Goal: Transaction & Acquisition: Book appointment/travel/reservation

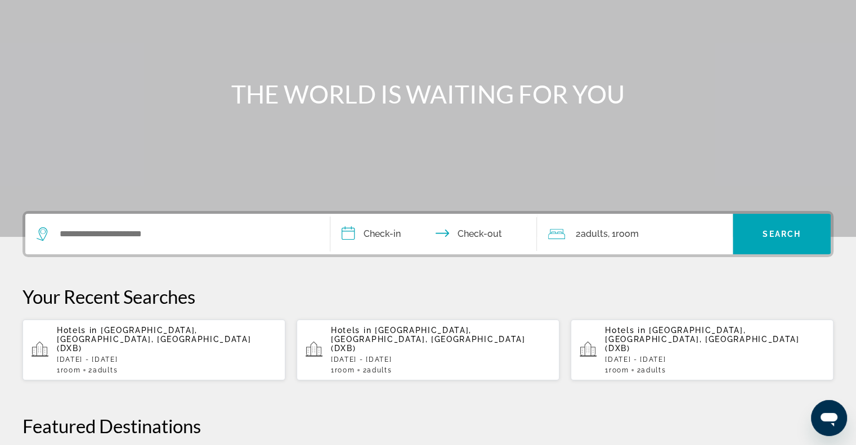
scroll to position [169, 0]
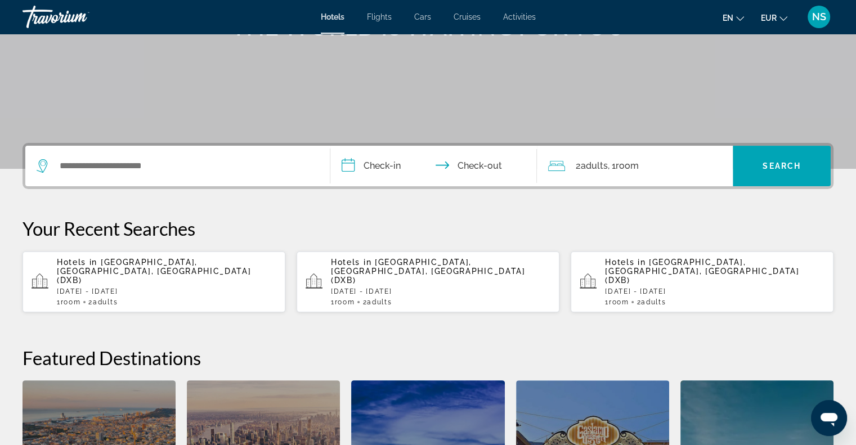
click at [135, 271] on p "Hotels in [GEOGRAPHIC_DATA], [GEOGRAPHIC_DATA], [GEOGRAPHIC_DATA] (DXB)" at bounding box center [166, 271] width 219 height 27
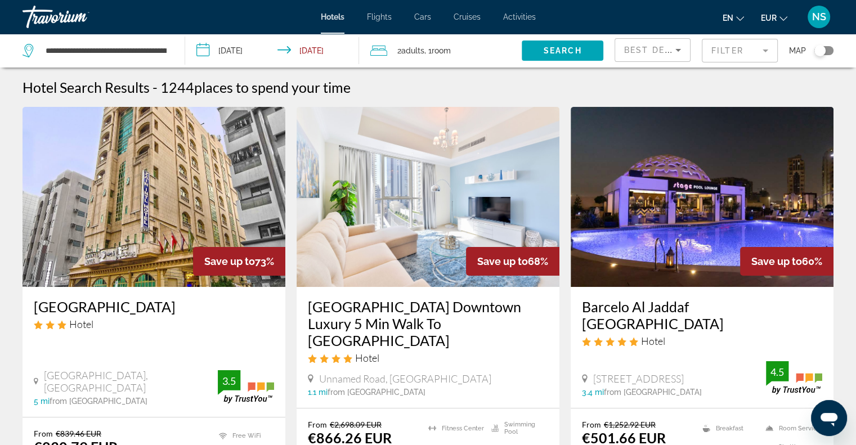
click at [725, 51] on mat-form-field "Filter" at bounding box center [740, 51] width 76 height 24
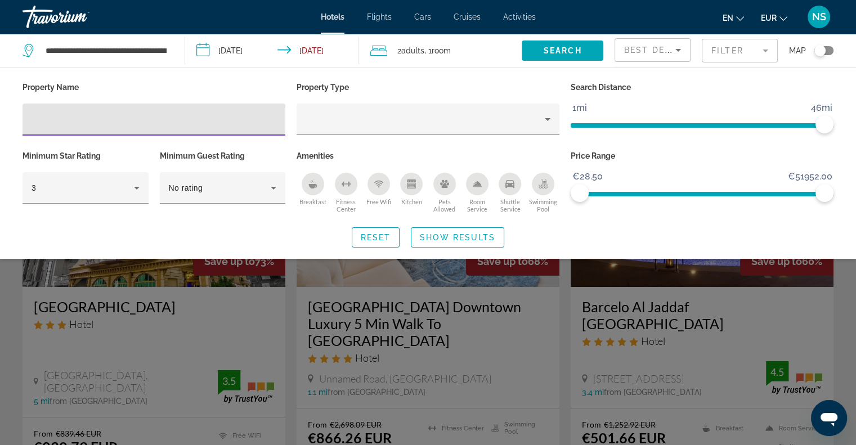
click at [50, 122] on input "Hotel Filters" at bounding box center [154, 120] width 245 height 14
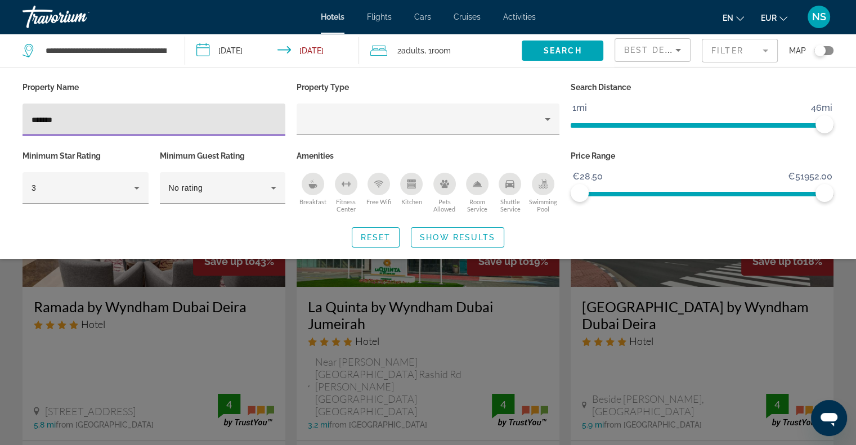
type input "*******"
click at [137, 190] on icon "Hotel Filters" at bounding box center [137, 188] width 14 height 14
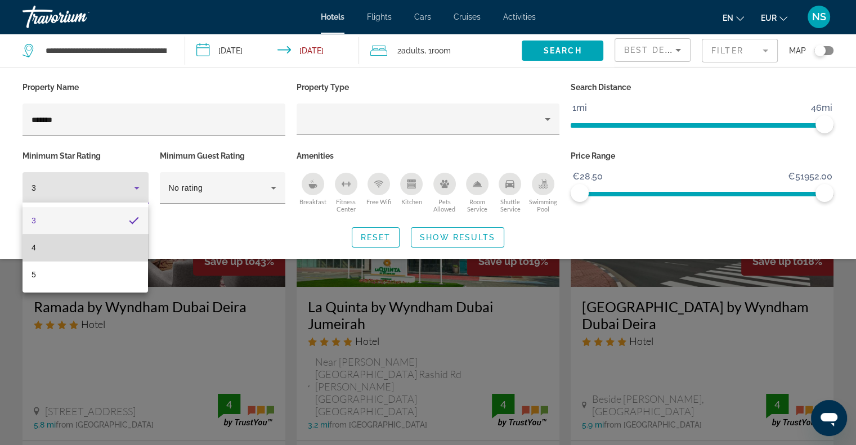
click at [112, 249] on mat-option "4" at bounding box center [85, 247] width 125 height 27
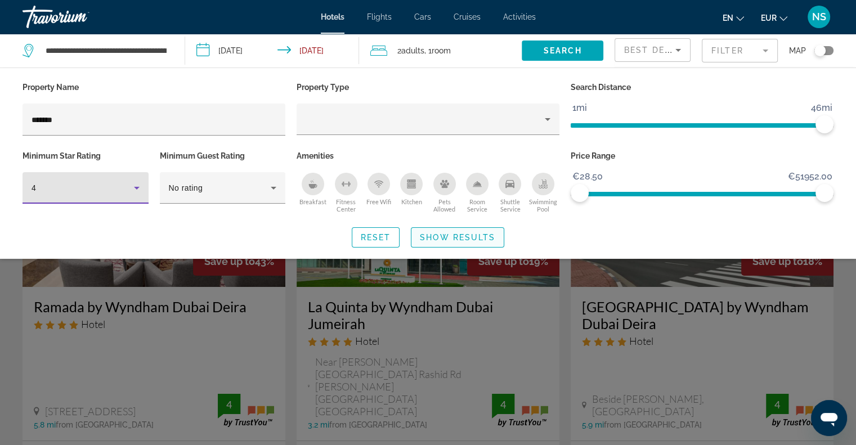
click at [447, 245] on span "Search widget" at bounding box center [457, 237] width 92 height 27
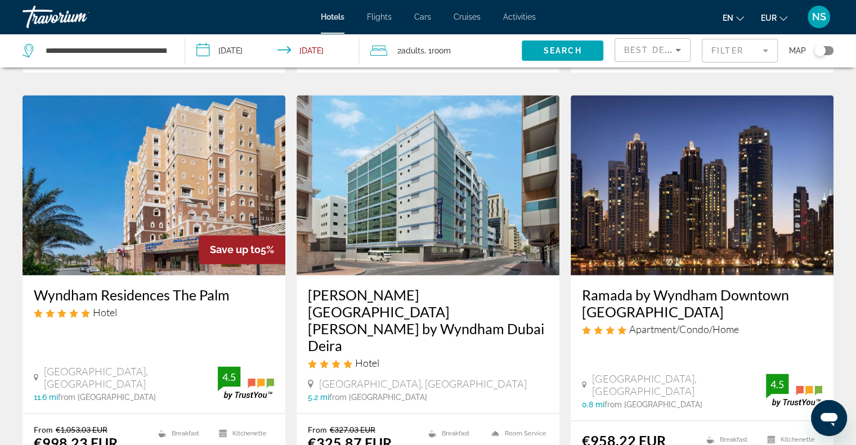
scroll to position [1407, 0]
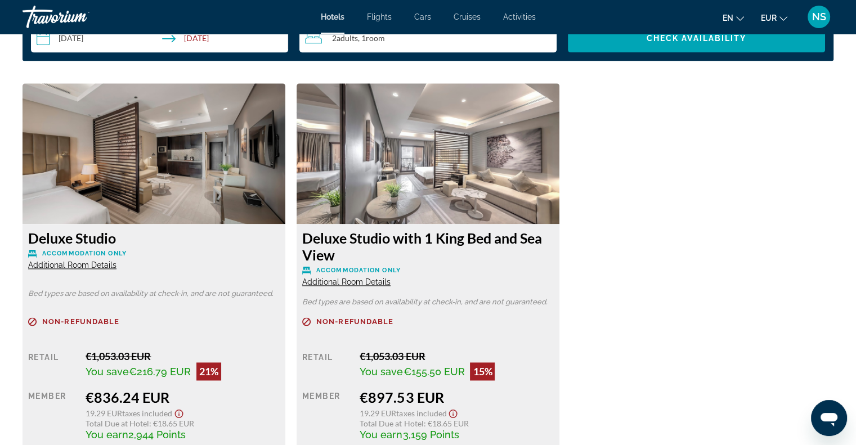
scroll to position [1632, 0]
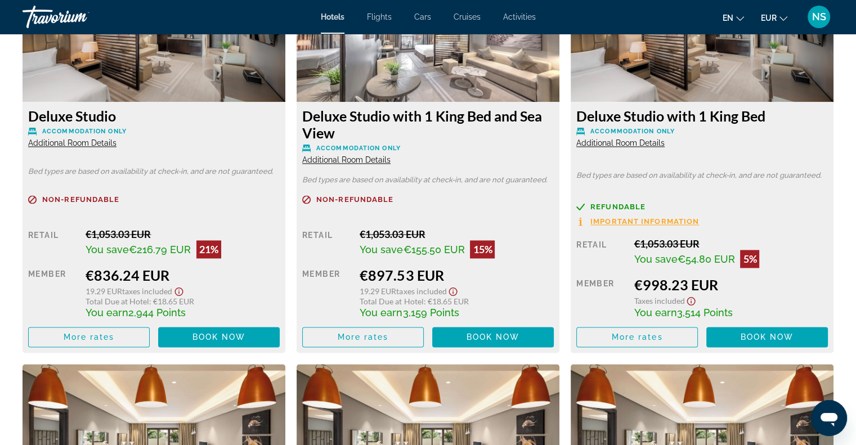
click at [367, 159] on span "Additional Room Details" at bounding box center [346, 159] width 88 height 9
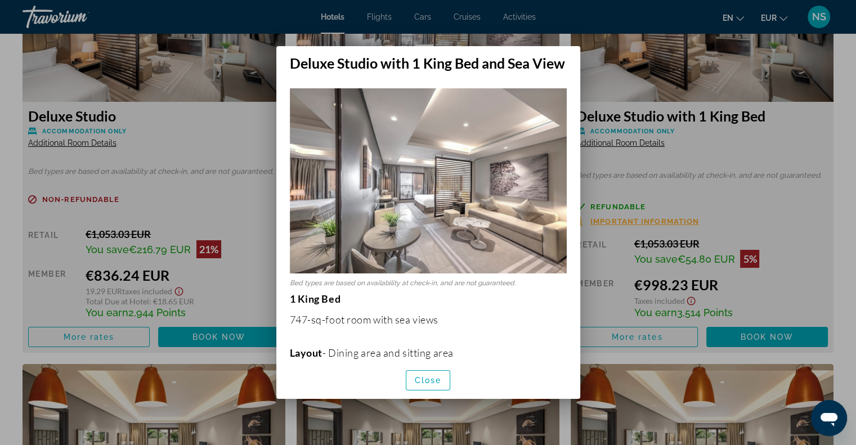
scroll to position [0, 0]
click at [437, 373] on span "button" at bounding box center [428, 380] width 44 height 27
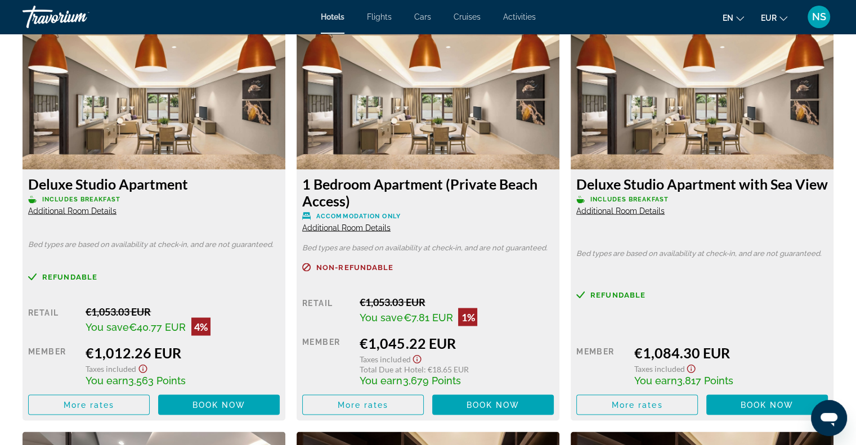
scroll to position [1970, 0]
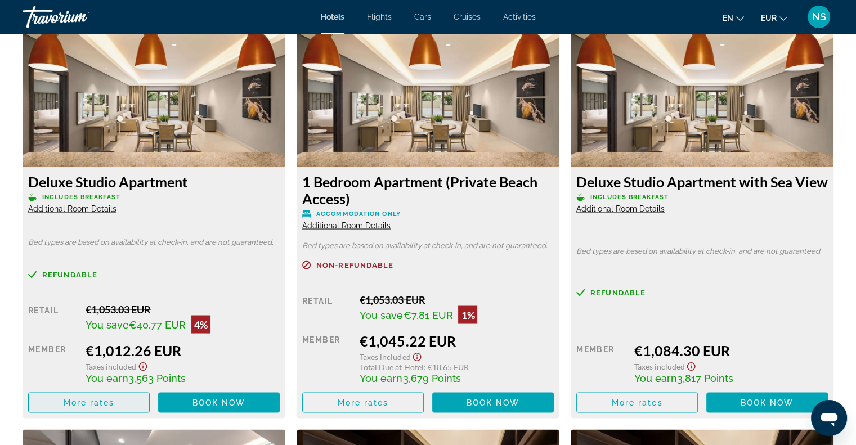
click at [69, 404] on span "More rates" at bounding box center [89, 402] width 51 height 9
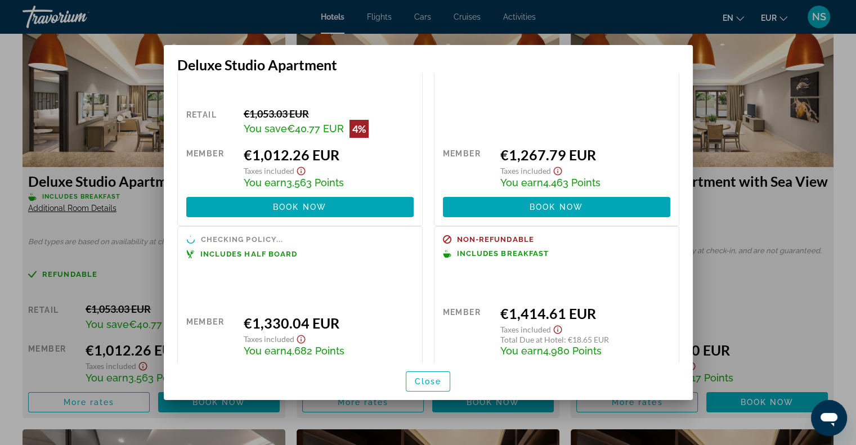
scroll to position [113, 0]
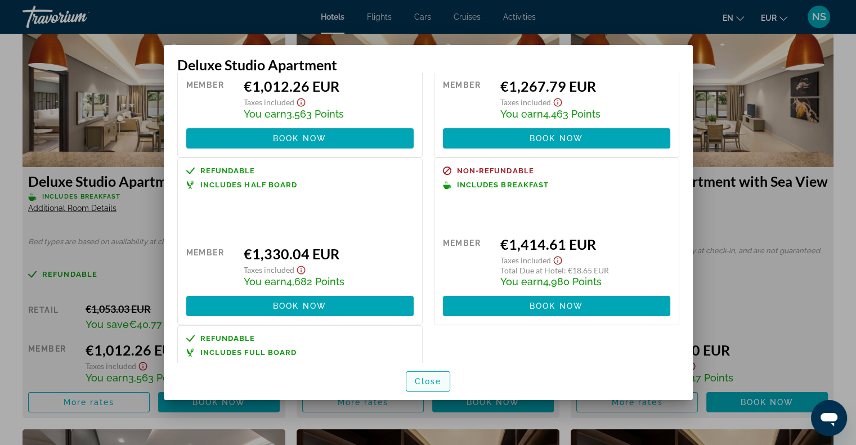
click at [421, 376] on span "button" at bounding box center [428, 381] width 44 height 27
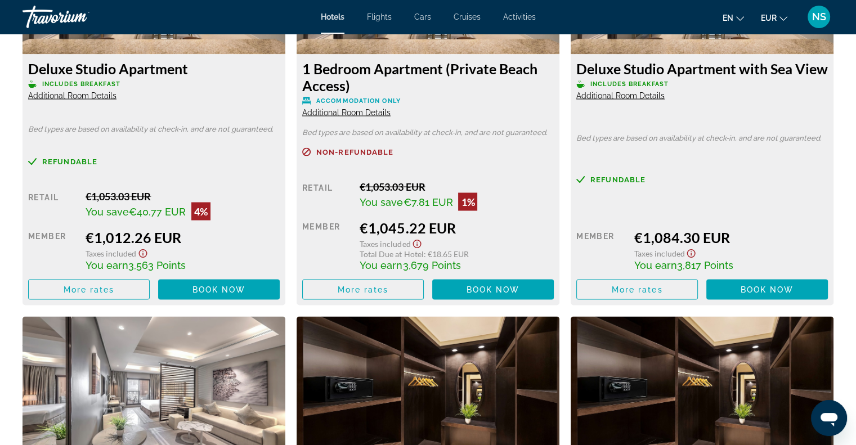
scroll to position [2195, 0]
